Goal: Task Accomplishment & Management: Complete application form

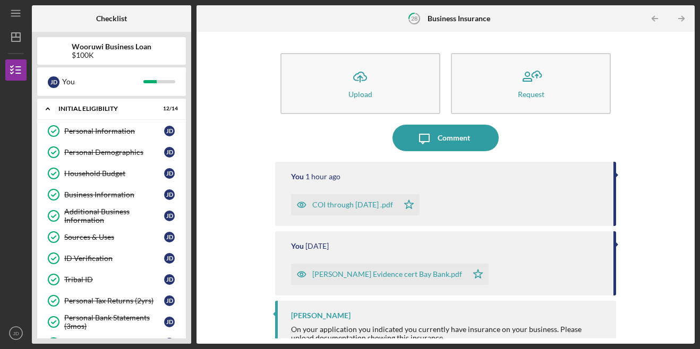
scroll to position [302, 0]
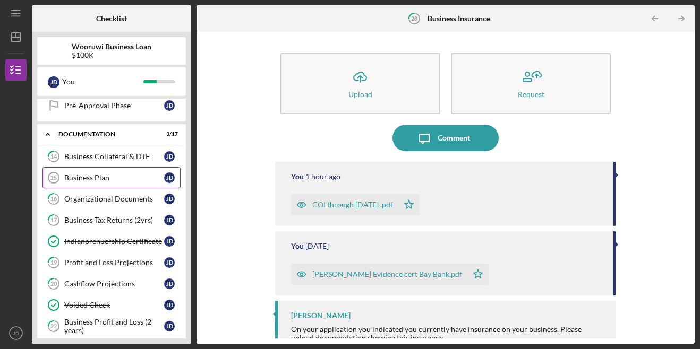
click at [102, 178] on div "Business Plan" at bounding box center [114, 178] width 100 height 8
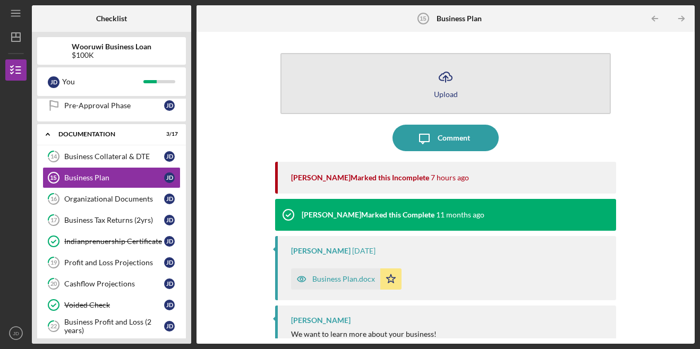
click at [391, 90] on button "Icon/Upload Upload" at bounding box center [445, 83] width 331 height 61
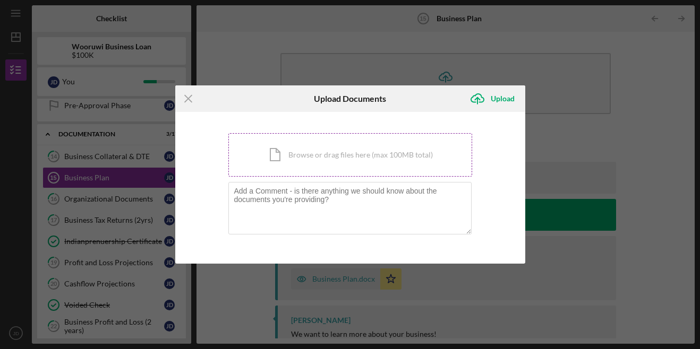
click at [320, 159] on div "Icon/Document Browse or drag files here (max 100MB total) Tap to choose files o…" at bounding box center [350, 155] width 244 height 44
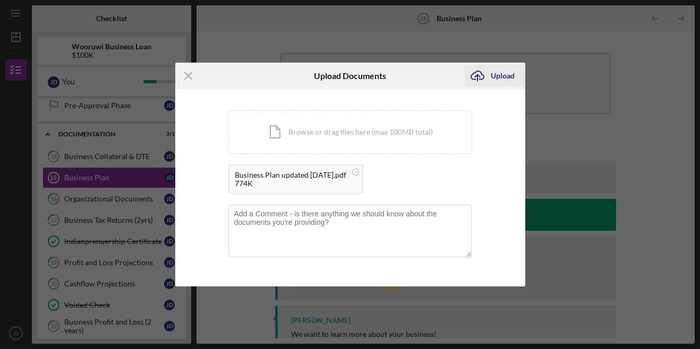
click at [507, 67] on div "Upload" at bounding box center [503, 75] width 24 height 21
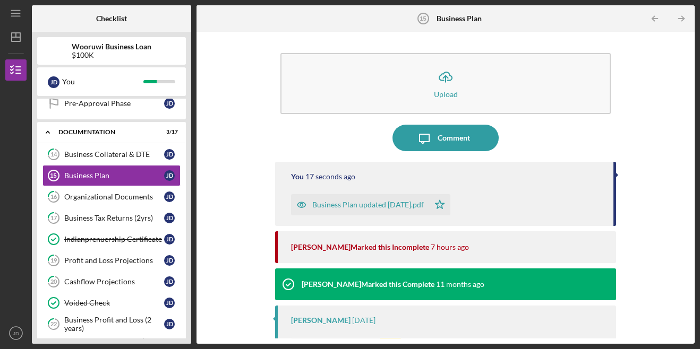
scroll to position [303, 0]
click at [67, 148] on link "14 Business Collateral & DTE [PERSON_NAME]" at bounding box center [111, 154] width 138 height 21
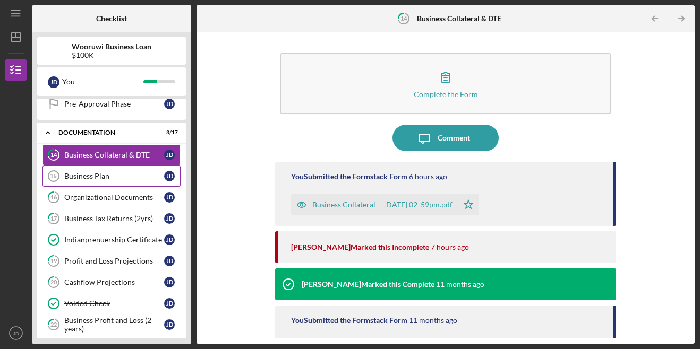
click at [70, 174] on div "Business Plan" at bounding box center [114, 176] width 100 height 8
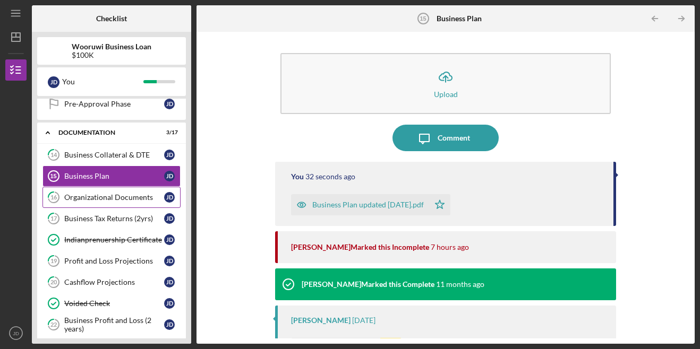
click at [124, 199] on div "Organizational Documents" at bounding box center [114, 197] width 100 height 8
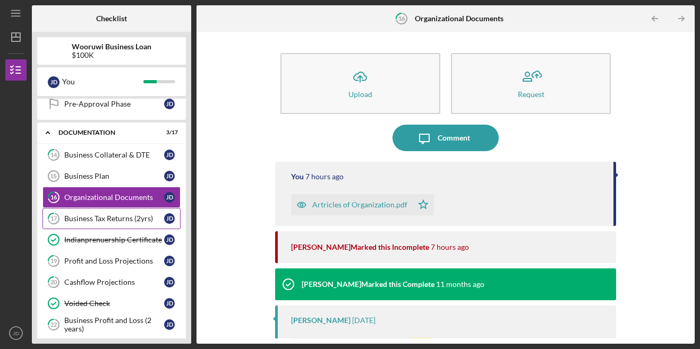
click at [119, 216] on div "Business Tax Returns (2yrs)" at bounding box center [114, 218] width 100 height 8
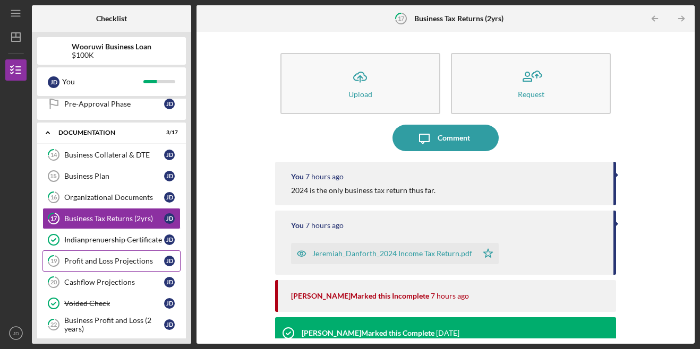
click at [102, 261] on div "Profit and Loss Projections" at bounding box center [114, 261] width 100 height 8
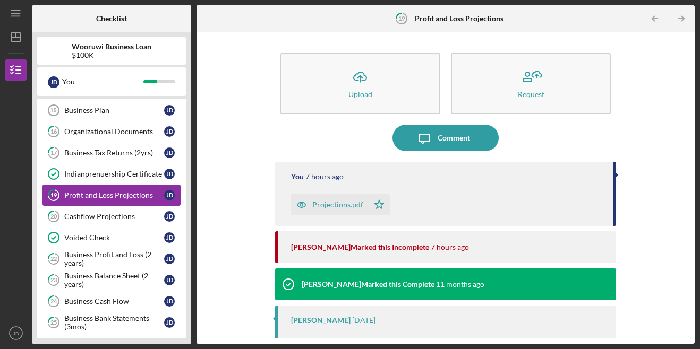
scroll to position [371, 0]
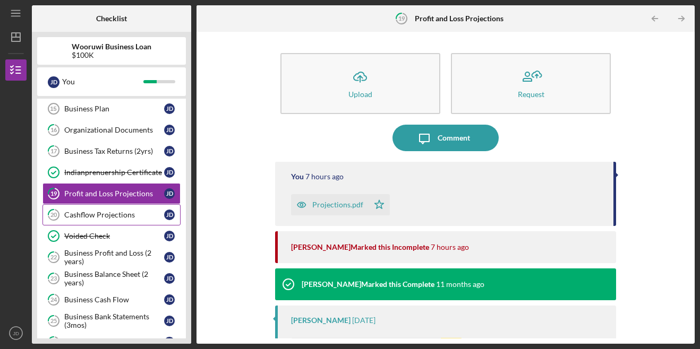
click at [115, 214] on div "Cashflow Projections" at bounding box center [114, 215] width 100 height 8
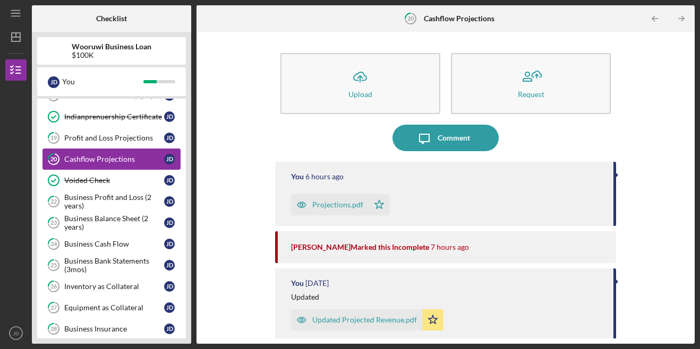
scroll to position [427, 0]
click at [80, 202] on div "Business Profit and Loss (2 years)" at bounding box center [114, 201] width 100 height 17
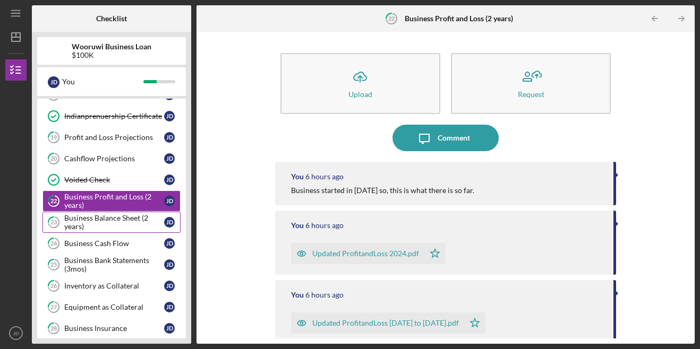
click at [71, 222] on div "Business Balance Sheet (2 years)" at bounding box center [114, 222] width 100 height 17
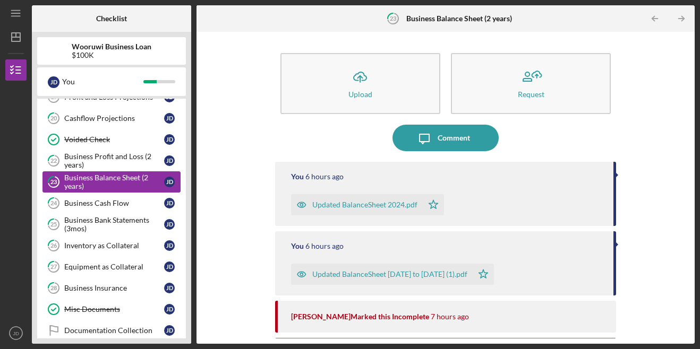
scroll to position [468, 0]
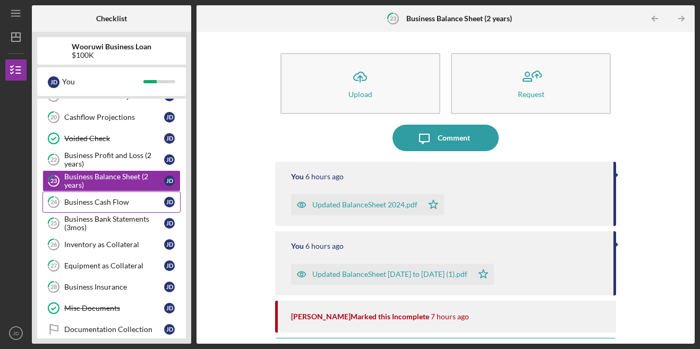
click at [75, 205] on div "Business Cash Flow" at bounding box center [114, 202] width 100 height 8
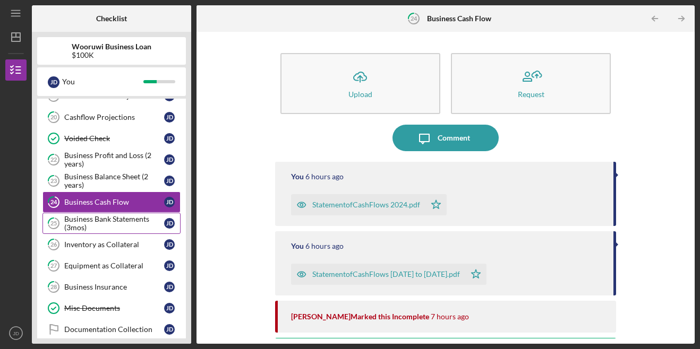
click at [72, 223] on div "Business Bank Statements (3mos)" at bounding box center [114, 223] width 100 height 17
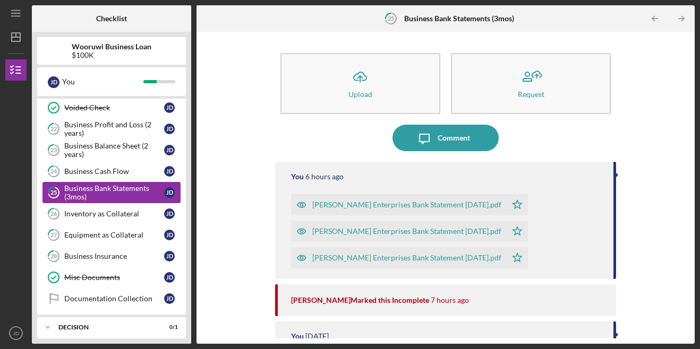
scroll to position [502, 0]
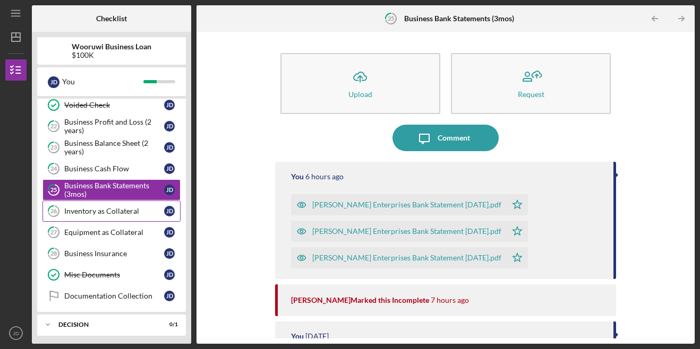
click at [77, 219] on link "26 Inventory as Collateral [PERSON_NAME]" at bounding box center [111, 211] width 138 height 21
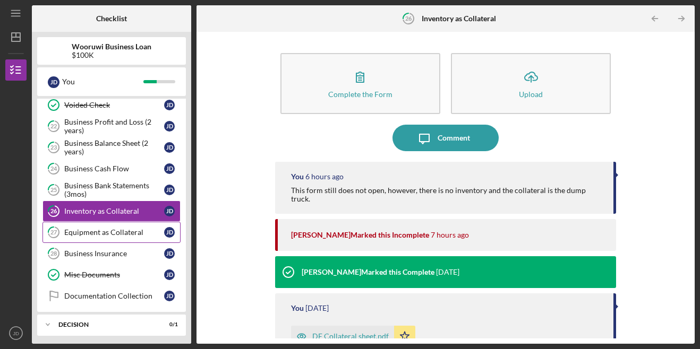
click at [75, 233] on div "Equipment as Collateral" at bounding box center [114, 232] width 100 height 8
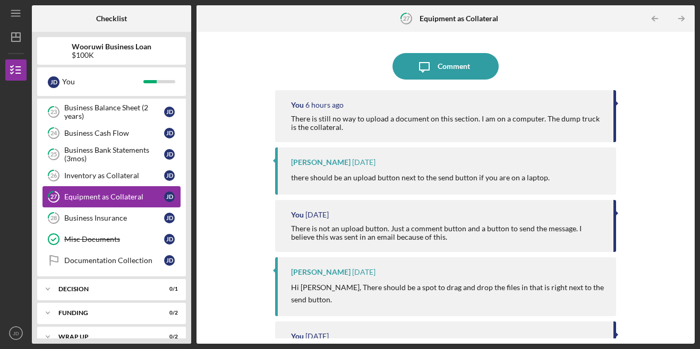
scroll to position [539, 0]
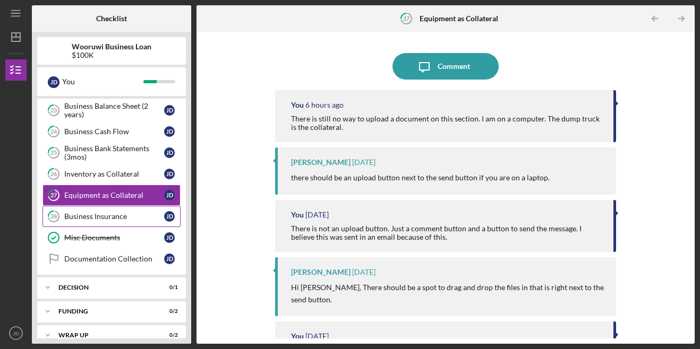
click at [82, 222] on link "28 Business Insurance [PERSON_NAME]" at bounding box center [111, 216] width 138 height 21
